Goal: Find specific page/section: Find specific page/section

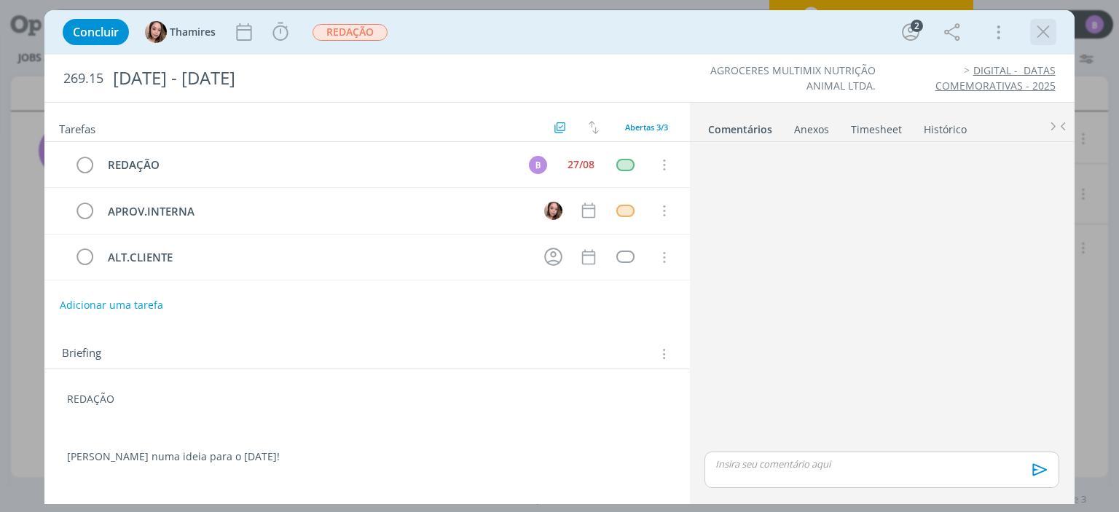
click at [1046, 42] on icon "dialog" at bounding box center [1043, 32] width 22 height 22
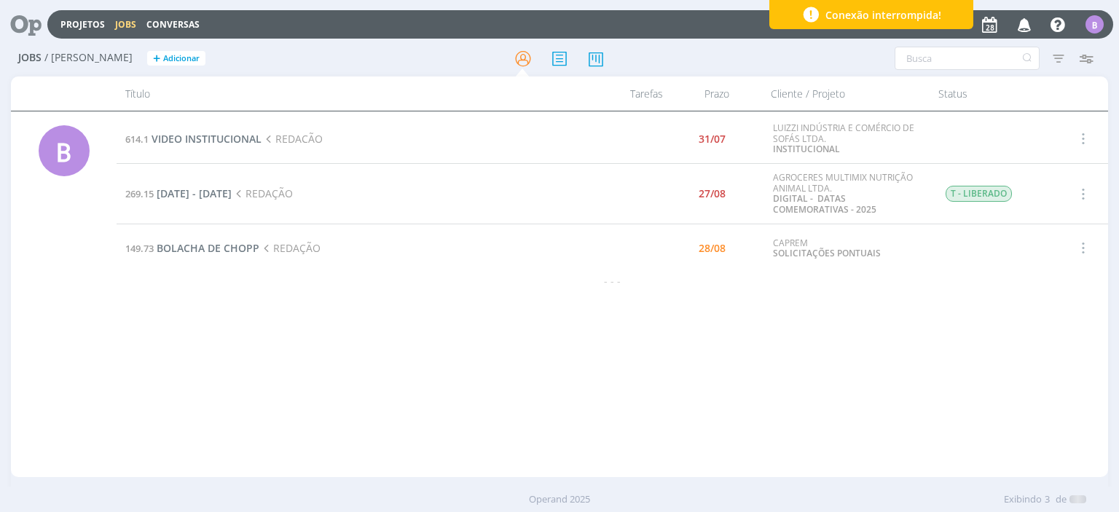
click at [877, 20] on span "Conexão interrompida!" at bounding box center [883, 14] width 116 height 15
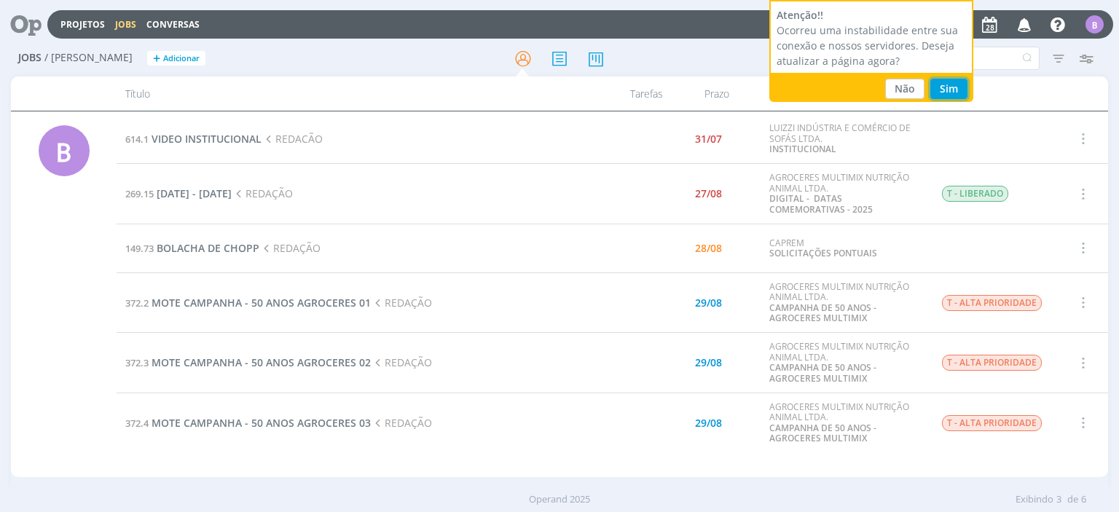
click at [948, 84] on button "Sim" at bounding box center [948, 89] width 37 height 20
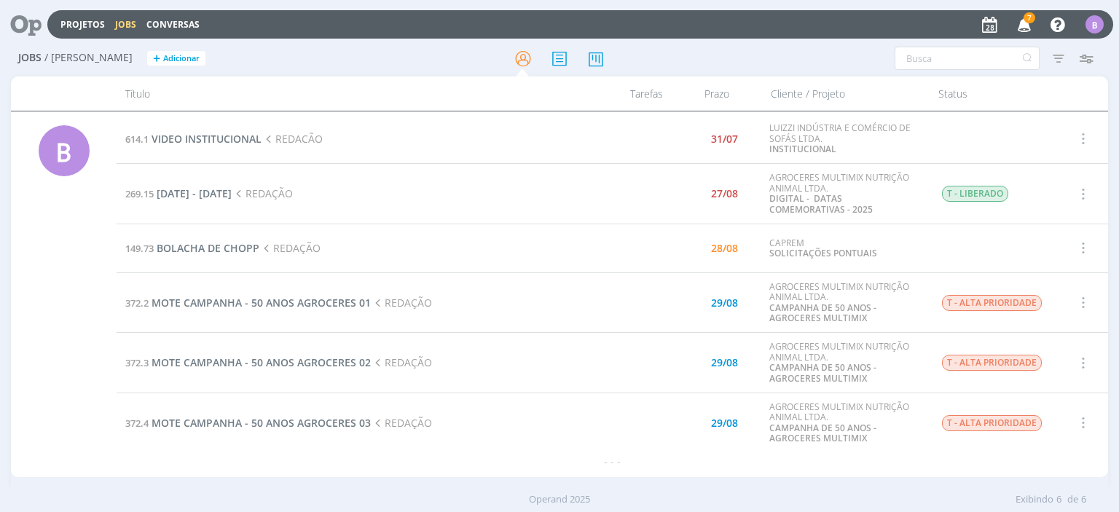
click at [711, 4] on header "Projetos Jobs Conversas 7 Notificações Central de Ajuda Área de Membros Implant…" at bounding box center [559, 20] width 1119 height 41
click at [232, 195] on span "[DATE] - [DATE]" at bounding box center [194, 193] width 75 height 14
